Goal: Task Accomplishment & Management: Manage account settings

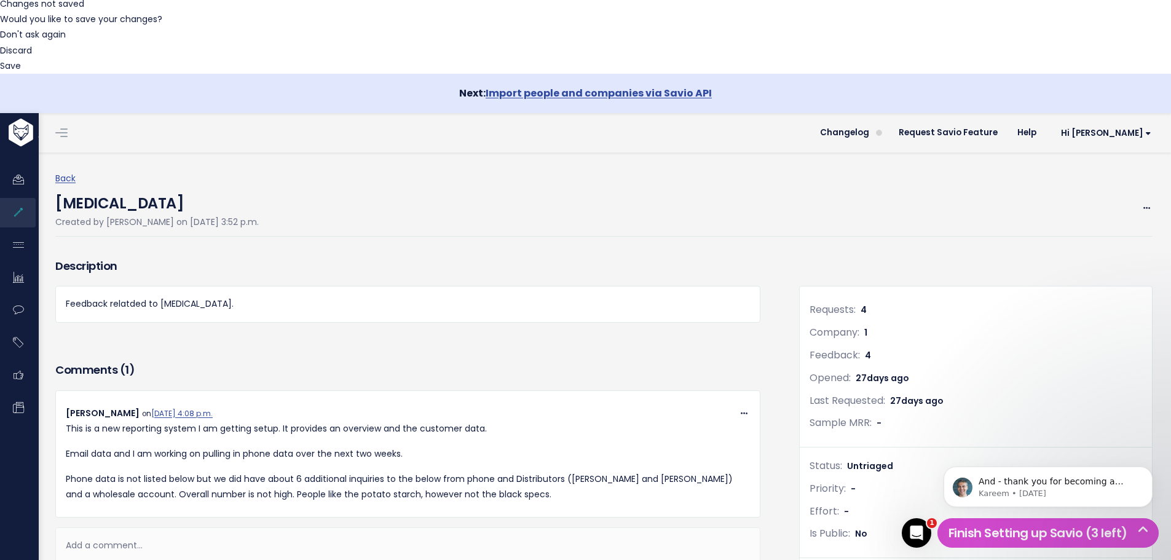
scroll to position [256, 0]
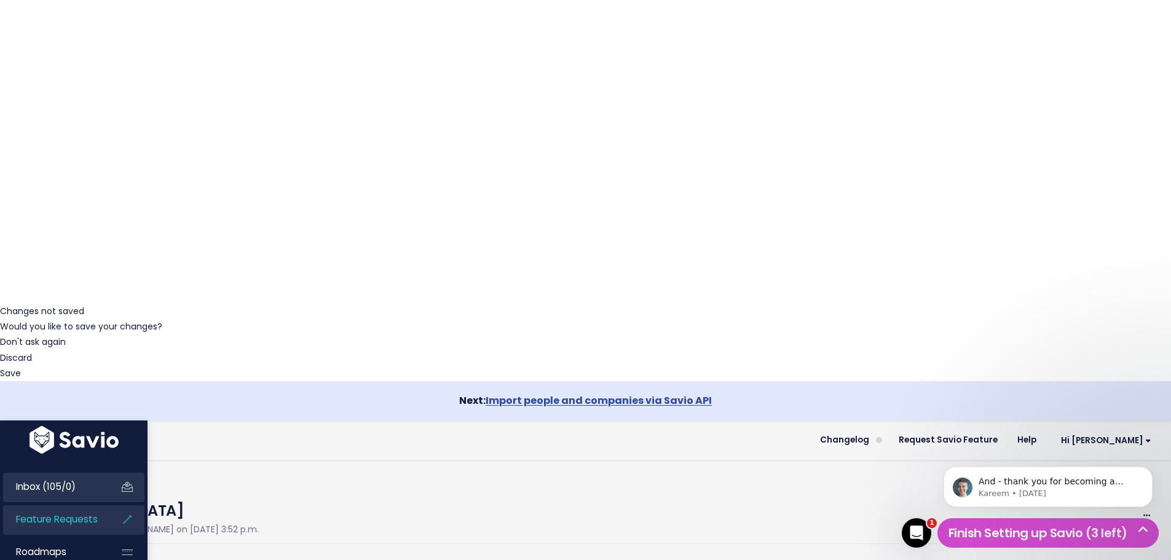
click at [31, 480] on span "Inbox (105/0)" at bounding box center [46, 486] width 60 height 13
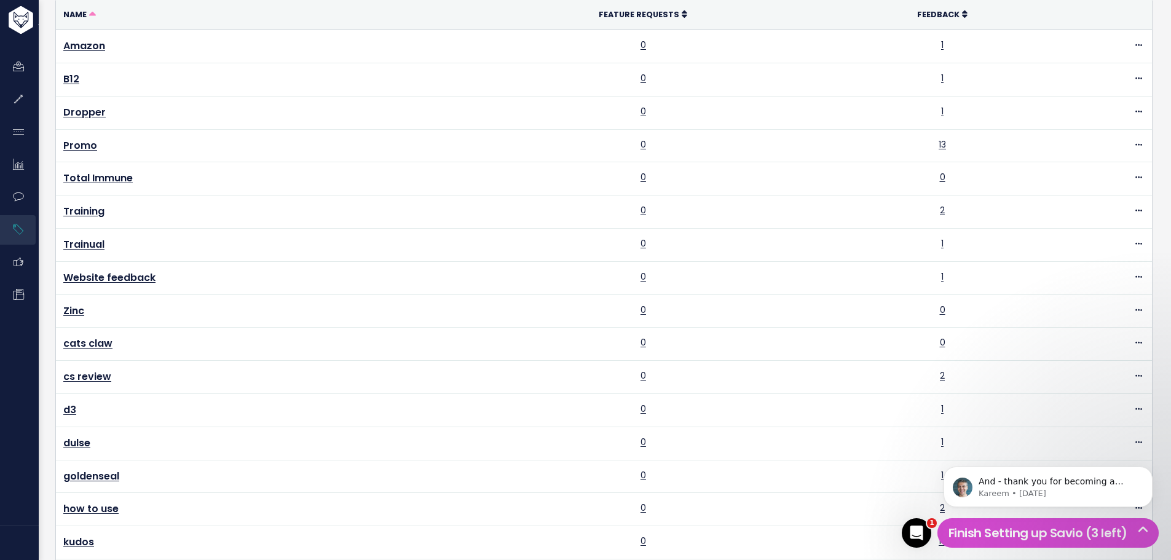
scroll to position [123, 0]
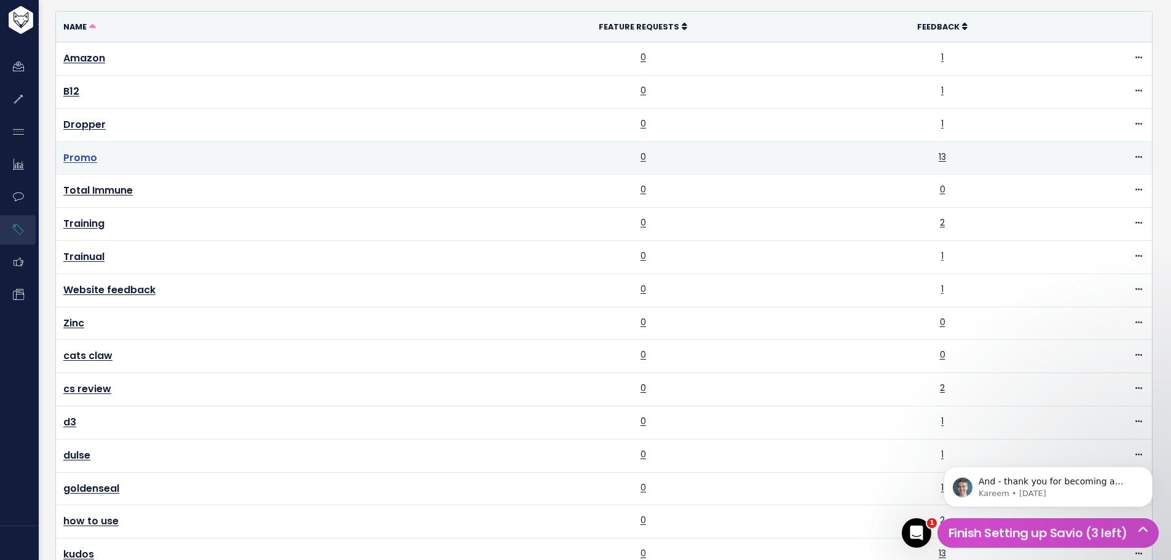
click at [85, 157] on link "Promo" at bounding box center [80, 158] width 34 height 14
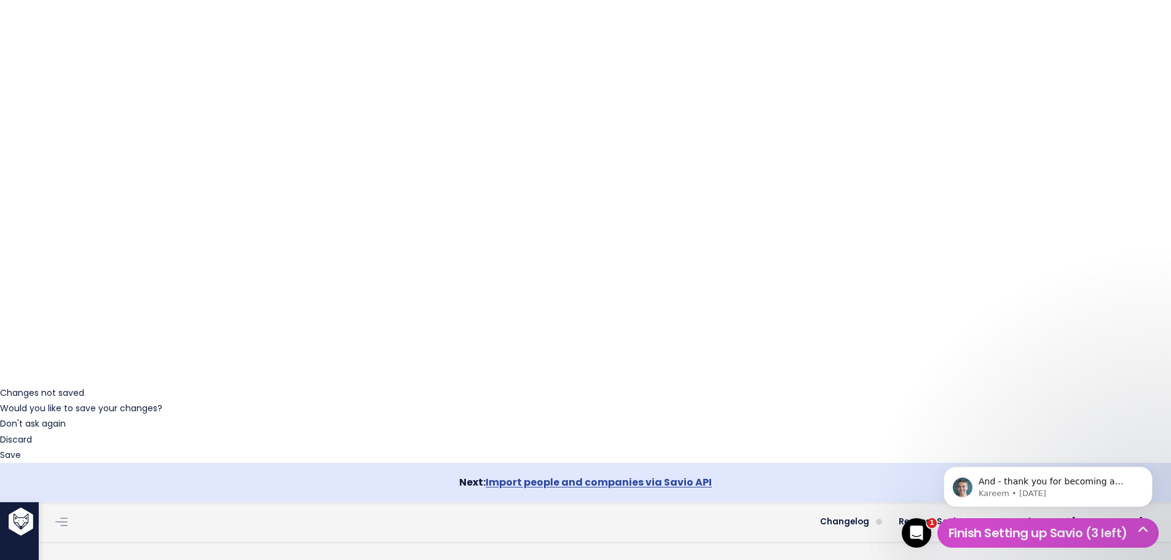
scroll to position [54, 0]
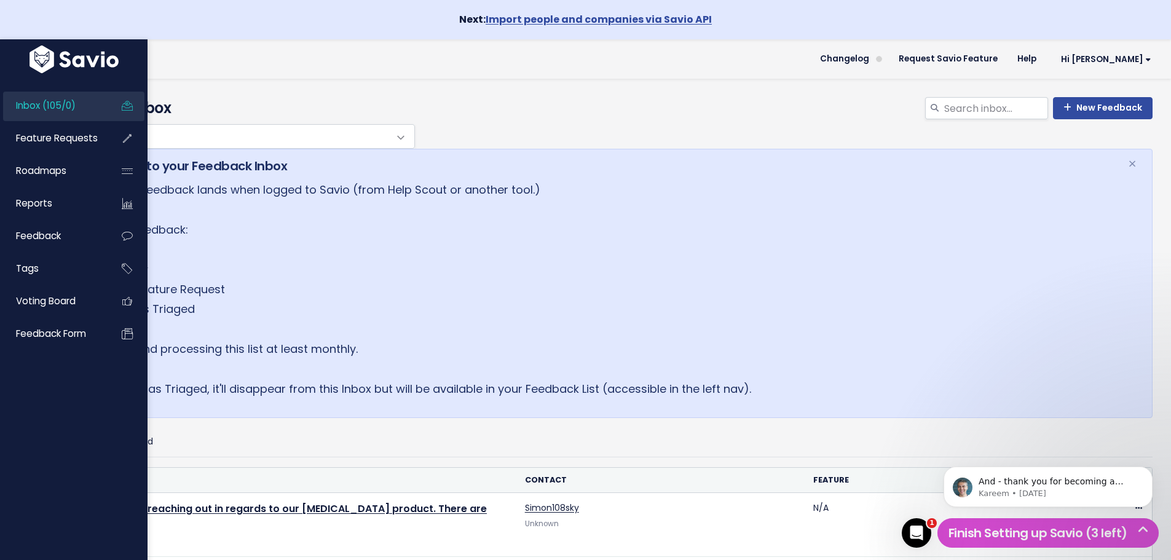
click at [32, 108] on span "Inbox (105/0)" at bounding box center [46, 105] width 60 height 13
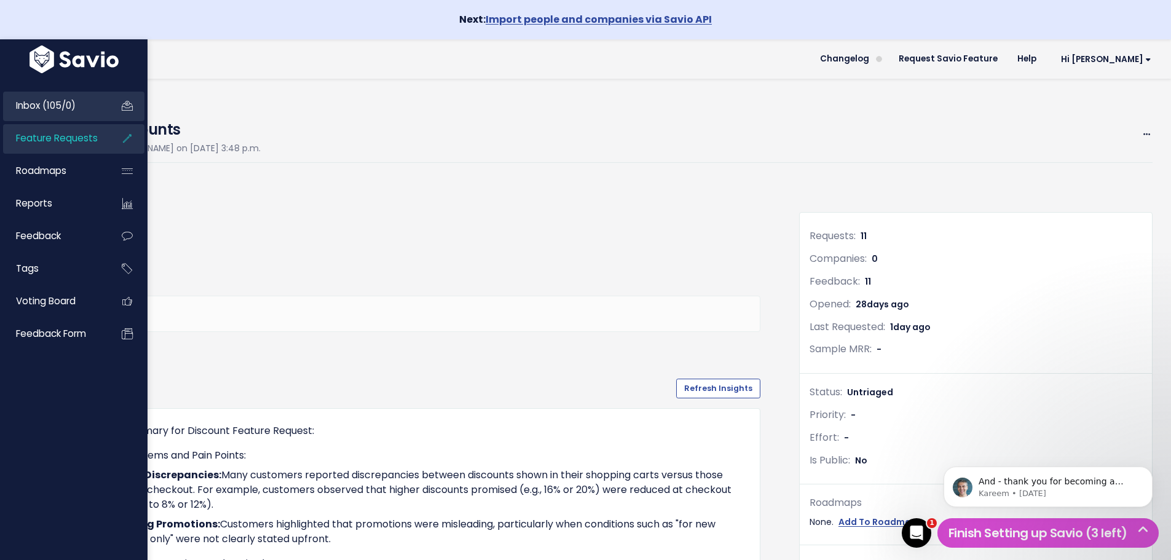
click at [33, 102] on span "Inbox (105/0)" at bounding box center [46, 105] width 60 height 13
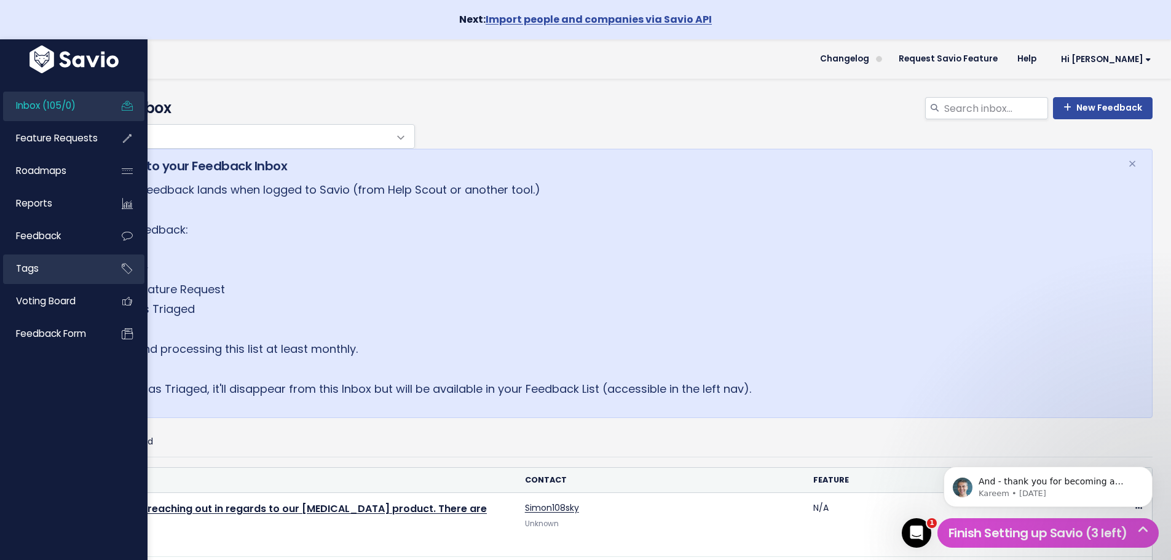
click at [28, 273] on span "Tags" at bounding box center [27, 268] width 23 height 13
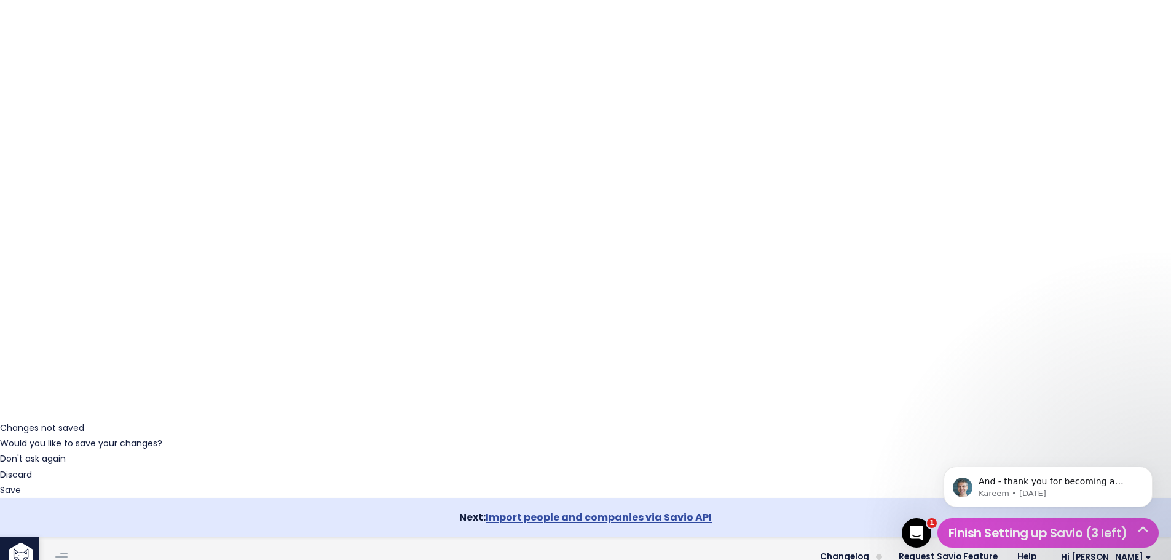
scroll to position [135, 0]
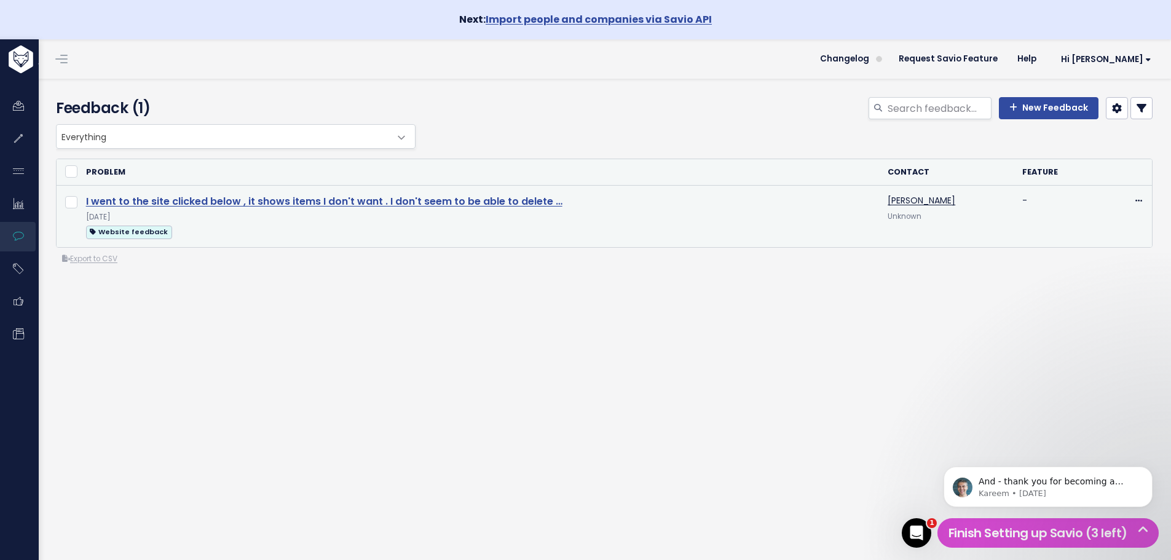
click at [257, 200] on link "I went to the site clicked below , it shows items I don't want . I don't seem t…" at bounding box center [324, 201] width 476 height 14
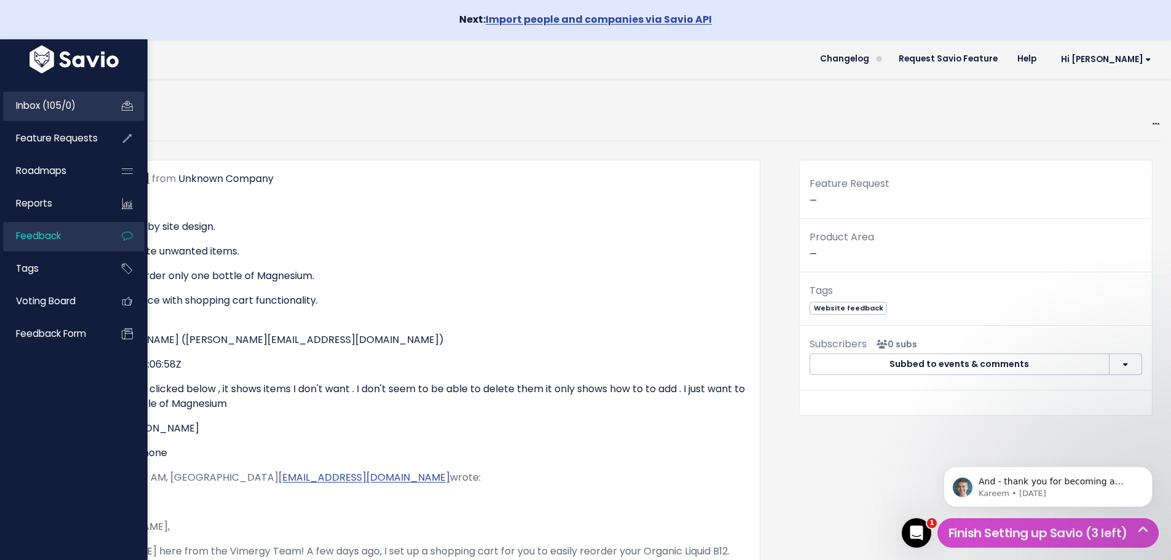
click at [17, 106] on span "Inbox (105/0)" at bounding box center [46, 105] width 60 height 13
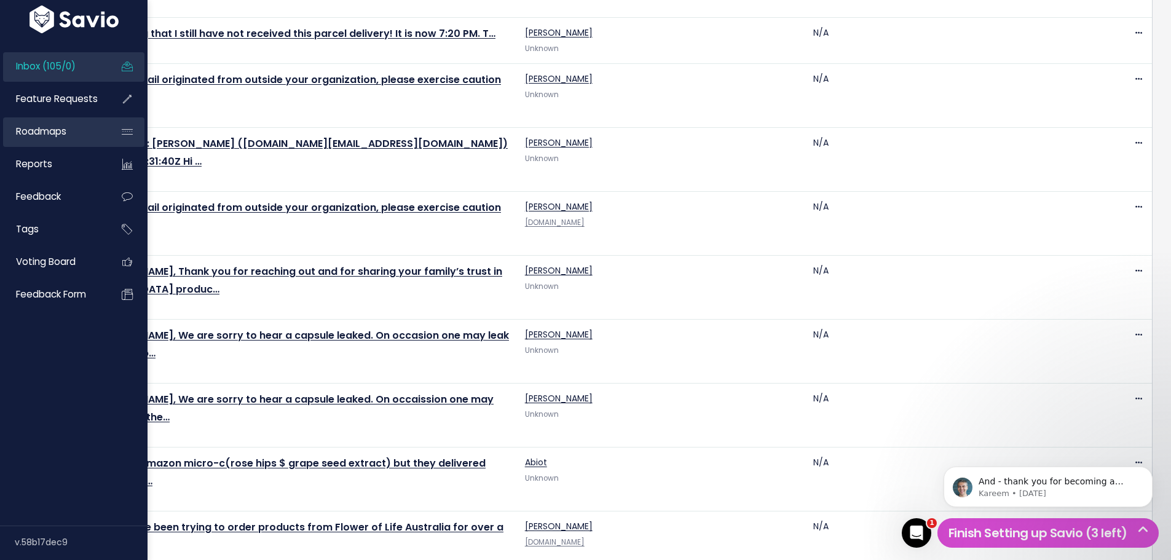
scroll to position [2938, 0]
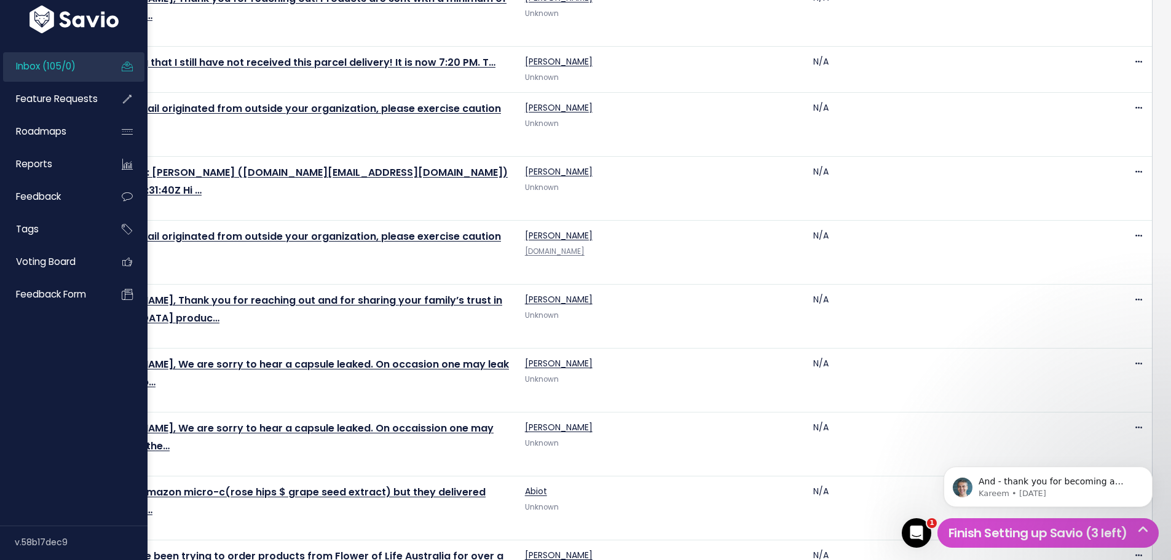
click at [55, 55] on link "Inbox (105/0)" at bounding box center [52, 66] width 99 height 28
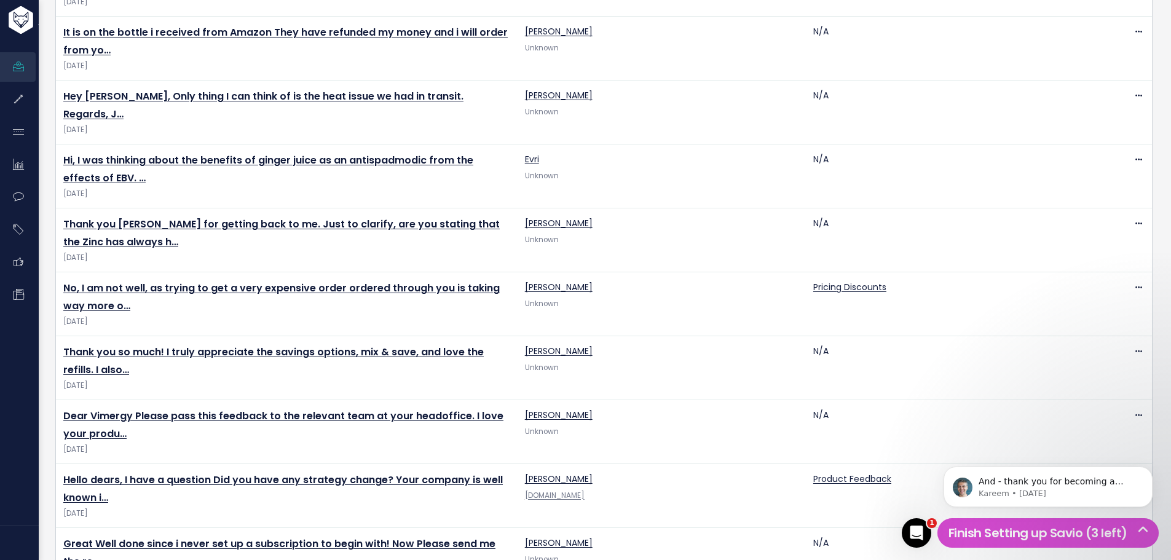
scroll to position [922, 0]
